Goal: Find specific page/section: Find specific page/section

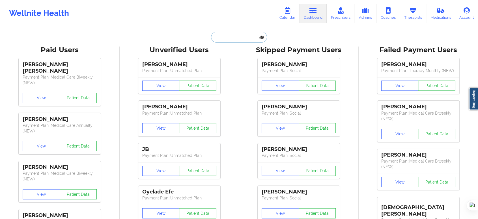
click at [234, 34] on input "text" at bounding box center [239, 37] width 56 height 11
paste input "[PERSON_NAME]"
type input "[PERSON_NAME]"
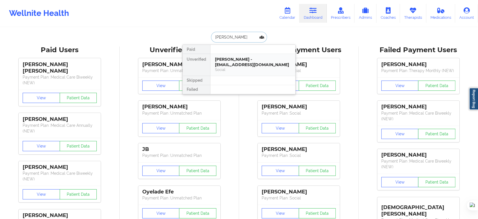
click at [235, 67] on div "Social" at bounding box center [253, 69] width 76 height 5
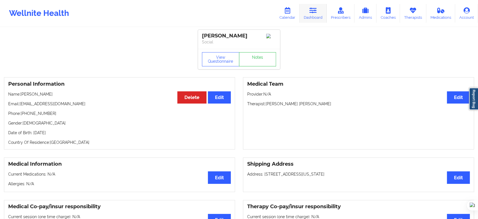
click at [308, 14] on link "Dashboard" at bounding box center [313, 13] width 27 height 19
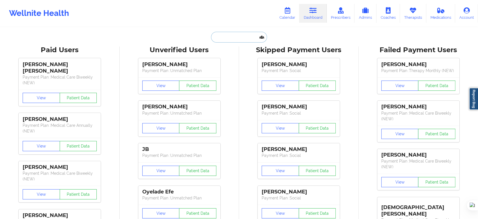
click at [245, 38] on input "text" at bounding box center [239, 37] width 56 height 11
paste input "[PERSON_NAME]"
type input "[PERSON_NAME]"
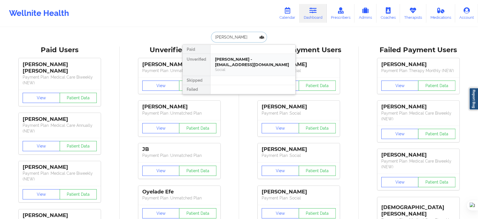
click at [238, 67] on div "[PERSON_NAME] - [EMAIL_ADDRESS][DOMAIN_NAME]" at bounding box center [253, 62] width 76 height 10
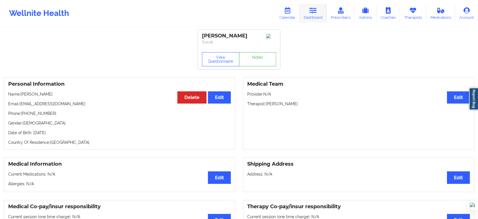
click at [313, 14] on link "Dashboard" at bounding box center [313, 13] width 27 height 19
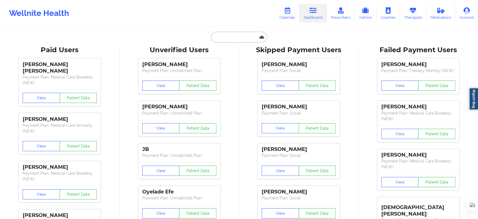
click at [233, 39] on input "text" at bounding box center [239, 37] width 56 height 11
paste input "[PERSON_NAME]"
type input "[PERSON_NAME]"
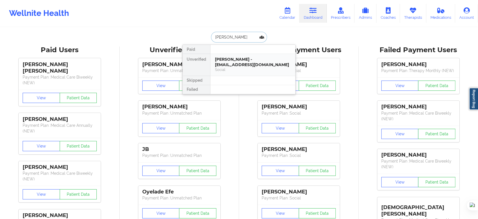
click at [244, 57] on div "[PERSON_NAME] - [EMAIL_ADDRESS][DOMAIN_NAME]" at bounding box center [253, 62] width 76 height 10
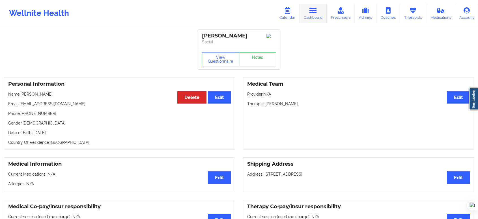
click at [312, 11] on icon at bounding box center [313, 10] width 7 height 6
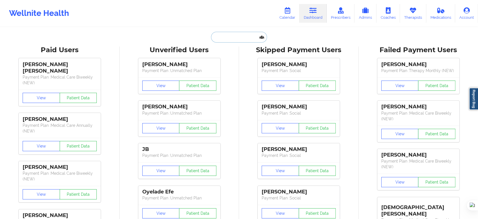
click at [245, 37] on input "text" at bounding box center [239, 37] width 56 height 11
paste input "[PERSON_NAME]"
type input "[PERSON_NAME]"
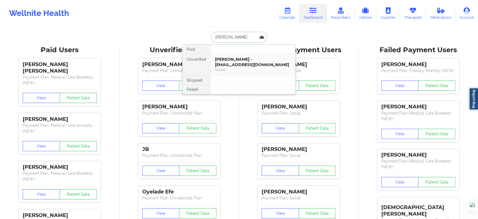
click at [246, 63] on div "[PERSON_NAME] - [EMAIL_ADDRESS][DOMAIN_NAME]" at bounding box center [253, 62] width 76 height 10
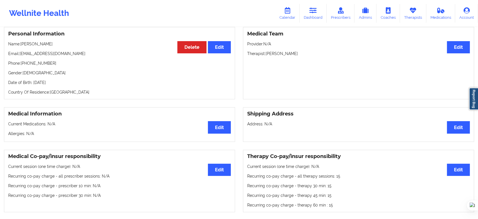
scroll to position [31, 0]
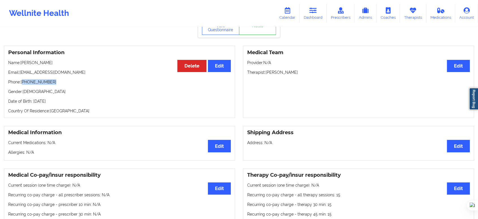
drag, startPoint x: 51, startPoint y: 84, endPoint x: 24, endPoint y: 82, distance: 26.9
click at [24, 82] on p "Phone: [PHONE_NUMBER]" at bounding box center [119, 82] width 223 height 6
copy p "[PHONE_NUMBER]"
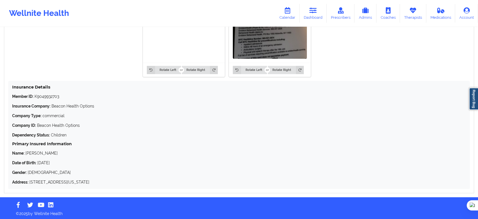
scroll to position [477, 0]
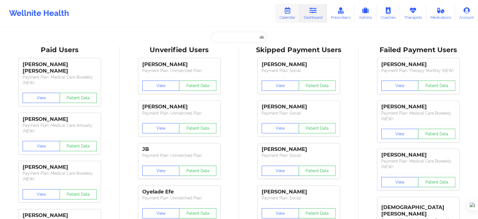
click at [290, 17] on link "Calendar" at bounding box center [287, 13] width 24 height 19
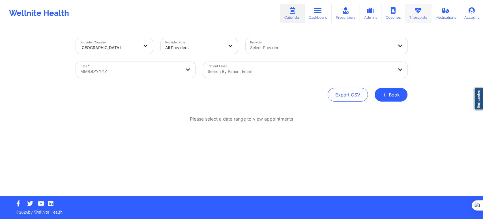
click at [417, 13] on icon at bounding box center [417, 10] width 7 height 6
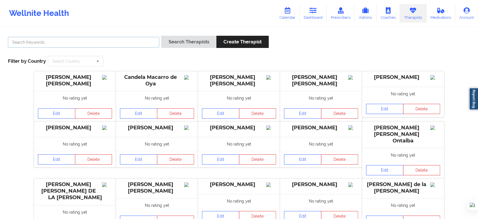
click at [125, 46] on input "text" at bounding box center [83, 42] width 151 height 11
paste input "Francesca Premo"
type input "Francesca Premo"
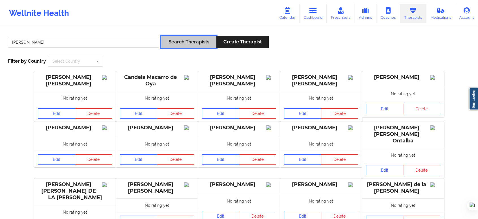
click at [171, 43] on button "Search Therapists" at bounding box center [188, 42] width 55 height 12
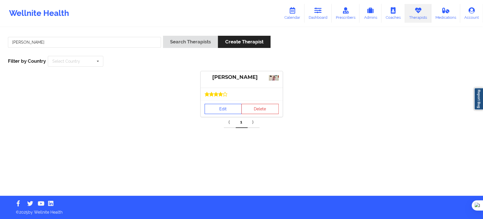
click at [221, 108] on link "Edit" at bounding box center [223, 109] width 37 height 10
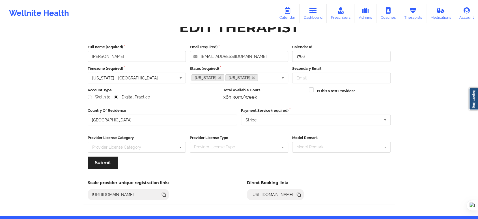
scroll to position [35, 0]
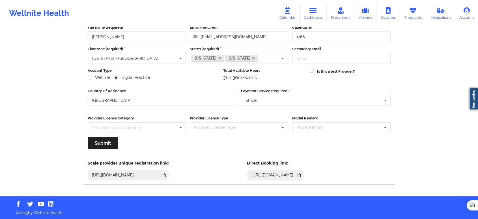
click at [296, 175] on div "https://www.wellnite.co/direct-booking/provider/643805af6f3c8600165902a0" at bounding box center [272, 175] width 47 height 6
click at [302, 174] on icon at bounding box center [299, 175] width 6 height 6
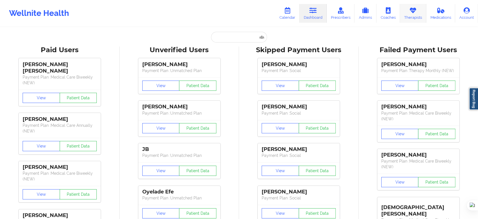
click at [403, 17] on link "Therapists" at bounding box center [413, 13] width 26 height 19
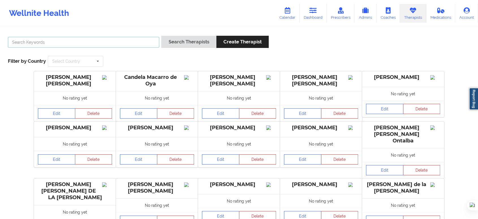
click at [144, 45] on input "text" at bounding box center [83, 42] width 151 height 11
paste input "Hello @Dashima Green Hope you are doing well. Can you guide if you have experie…"
type input "Hello @Dashima Green Hope you are doing well. Can you guide if you have experie…"
click at [161, 36] on button "Search Therapists" at bounding box center [188, 42] width 55 height 12
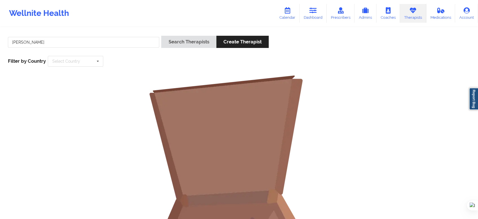
click at [84, 49] on div "richard pollino" at bounding box center [83, 44] width 155 height 16
click at [84, 42] on input "richard pollino" at bounding box center [83, 42] width 151 height 11
drag, startPoint x: 26, startPoint y: 42, endPoint x: 0, endPoint y: 39, distance: 25.9
click at [0, 39] on div "richard pollino Search Therapists Create Therapist Filter by Country Select Cou…" at bounding box center [239, 175] width 478 height 294
type input "pollino"
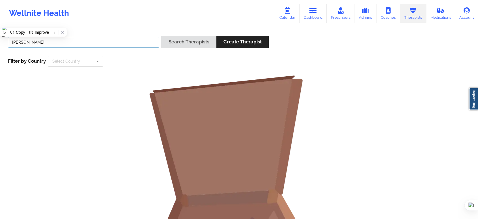
click at [161, 36] on button "Search Therapists" at bounding box center [188, 42] width 55 height 12
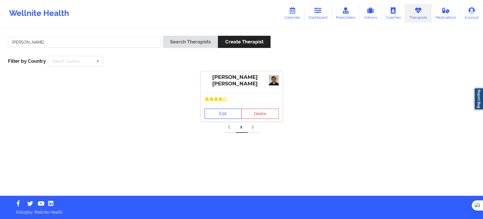
click at [222, 114] on link "Edit" at bounding box center [223, 113] width 37 height 10
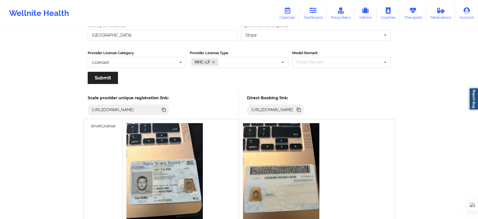
scroll to position [66, 0]
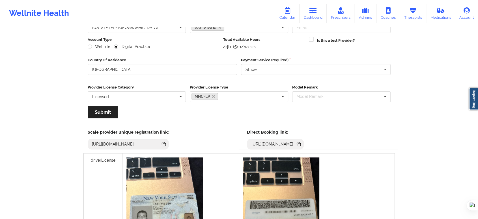
click at [302, 143] on icon at bounding box center [299, 144] width 6 height 6
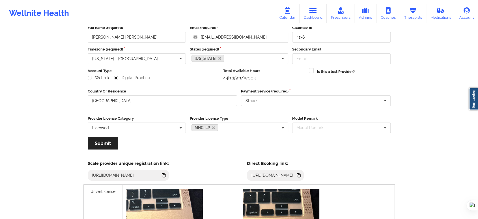
scroll to position [0, 0]
